Goal: Information Seeking & Learning: Learn about a topic

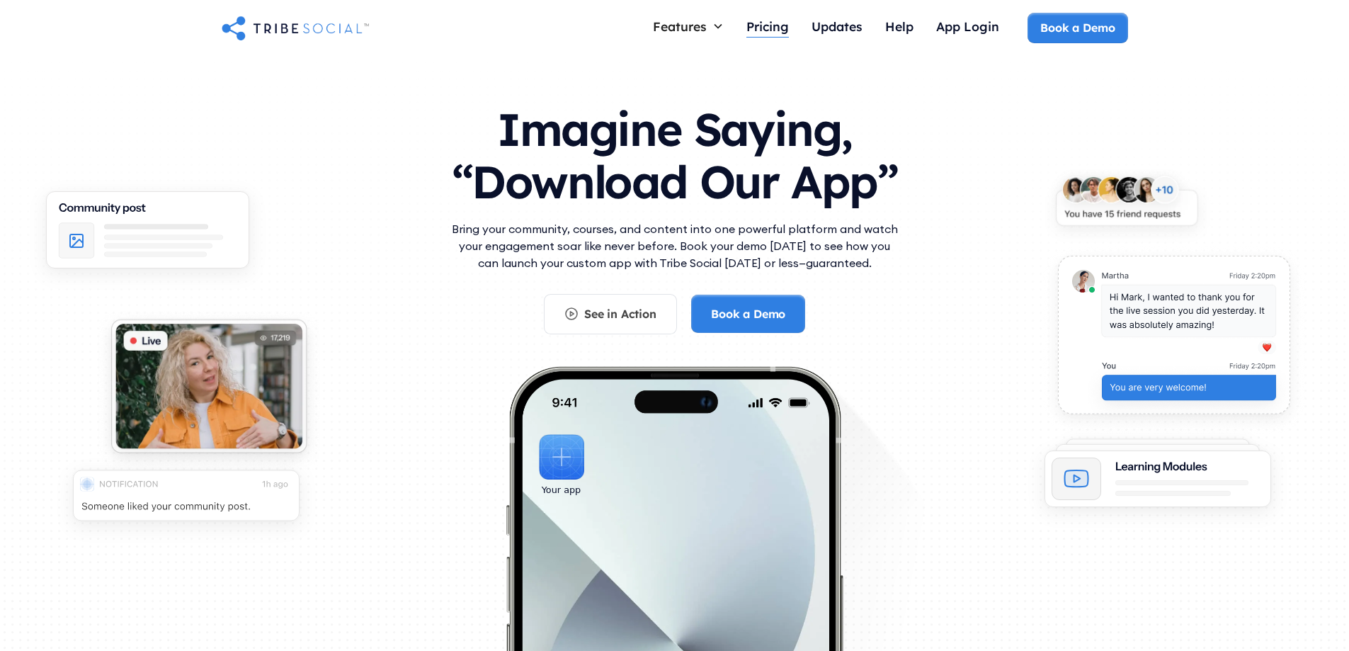
click at [773, 24] on div "Pricing" at bounding box center [768, 26] width 42 height 16
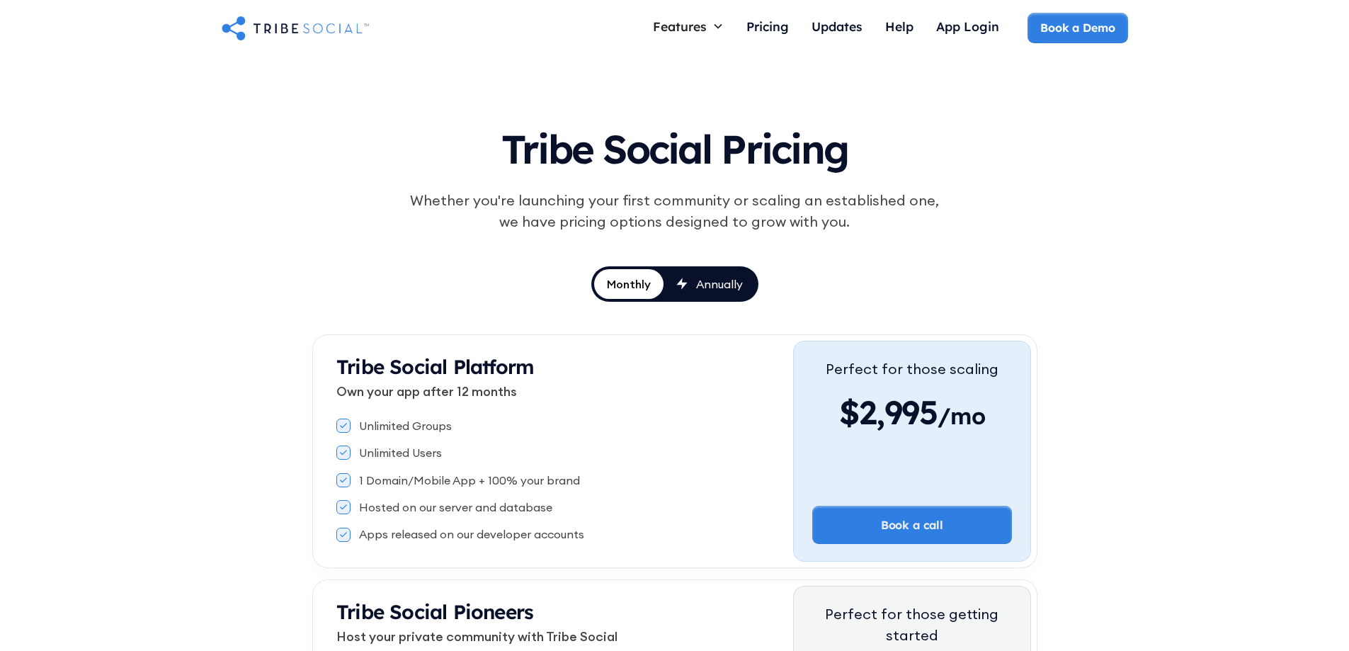
drag, startPoint x: 0, startPoint y: 0, endPoint x: 839, endPoint y: 29, distance: 839.9
click at [839, 29] on div "Updates" at bounding box center [837, 26] width 51 height 16
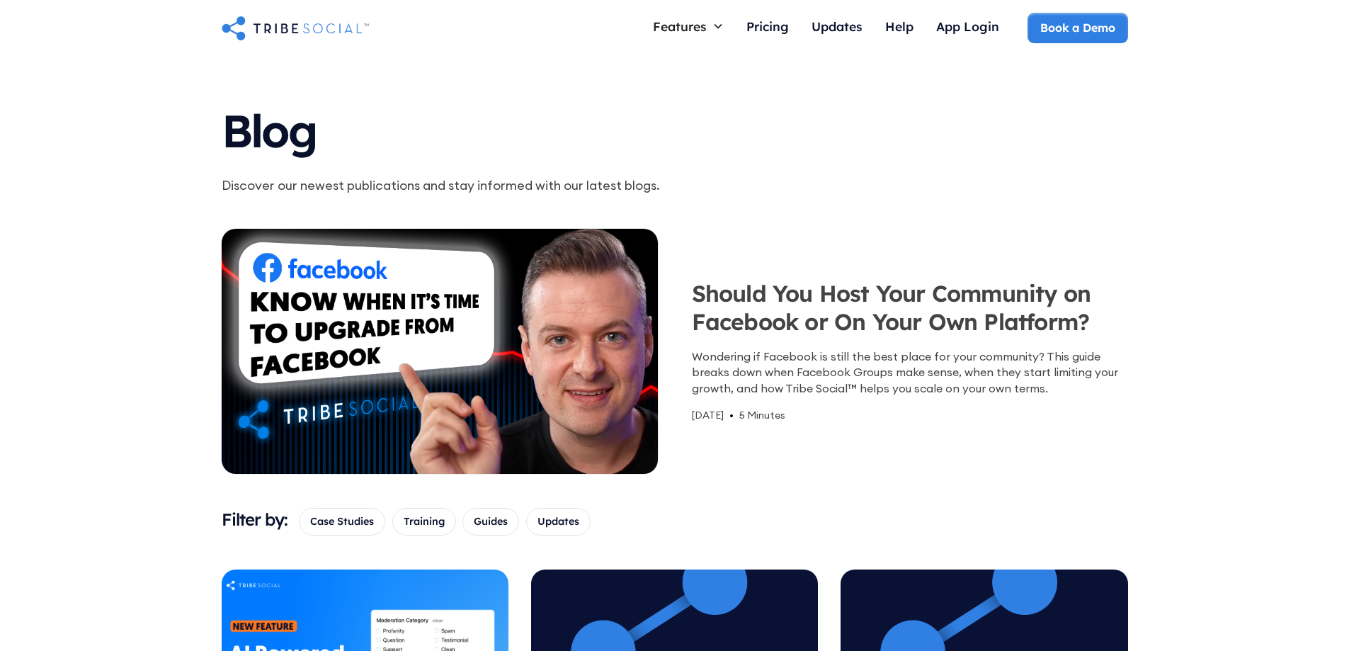
click at [945, 301] on h3 "Should You Host Your Community on Facebook or On Your Own Platform?" at bounding box center [910, 311] width 436 height 64
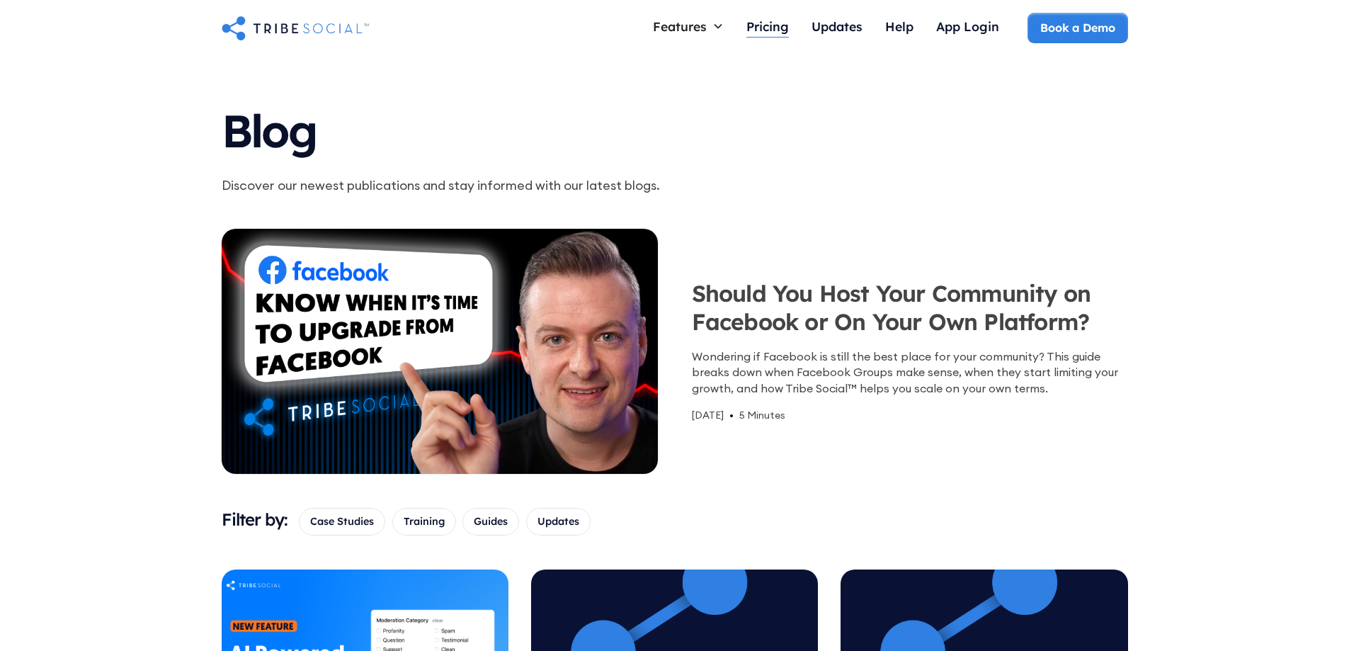
click at [757, 33] on div "Pricing" at bounding box center [768, 26] width 42 height 16
